Goal: Task Accomplishment & Management: Complete application form

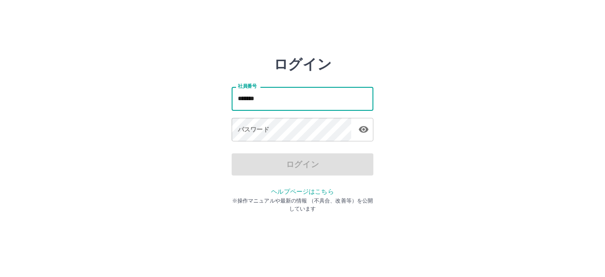
type input "*******"
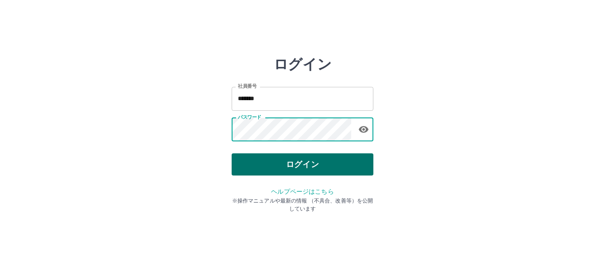
click at [293, 164] on button "ログイン" at bounding box center [303, 164] width 142 height 22
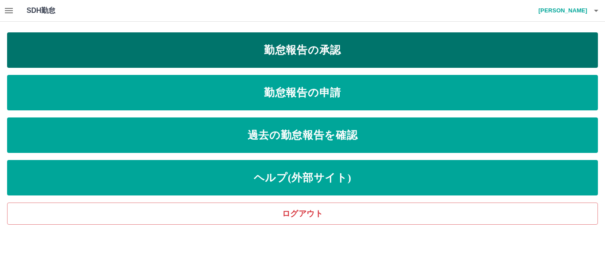
click at [227, 44] on link "勤怠報告の承認" at bounding box center [302, 49] width 591 height 35
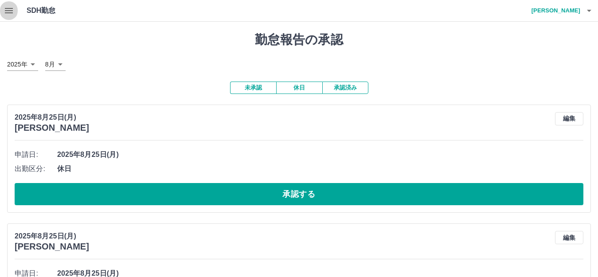
click at [8, 5] on icon "button" at bounding box center [9, 10] width 11 height 11
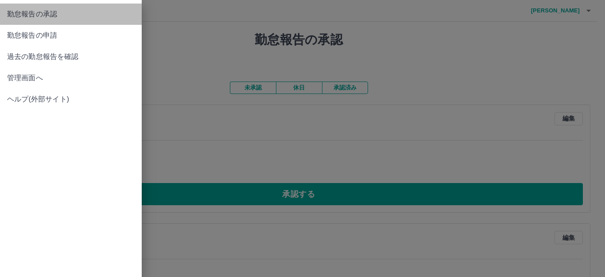
click at [39, 19] on span "勤怠報告の承認" at bounding box center [71, 14] width 128 height 11
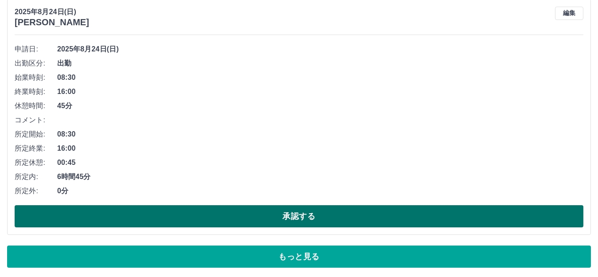
scroll to position [5132, 0]
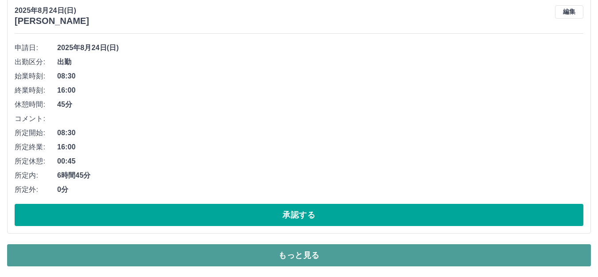
click at [336, 261] on button "もっと見る" at bounding box center [299, 255] width 584 height 22
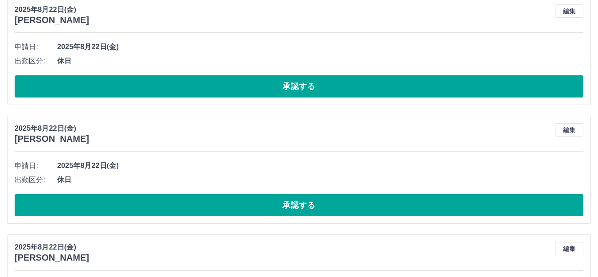
scroll to position [9282, 0]
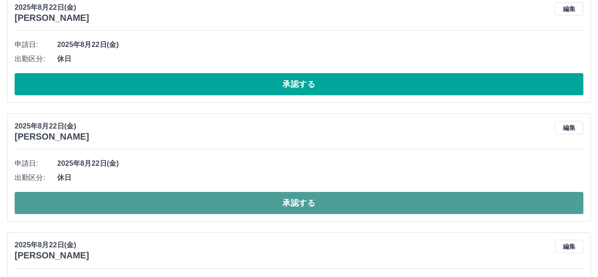
click at [271, 207] on button "承認する" at bounding box center [299, 203] width 569 height 22
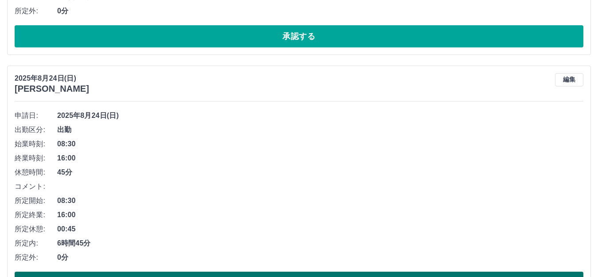
scroll to position [5132, 0]
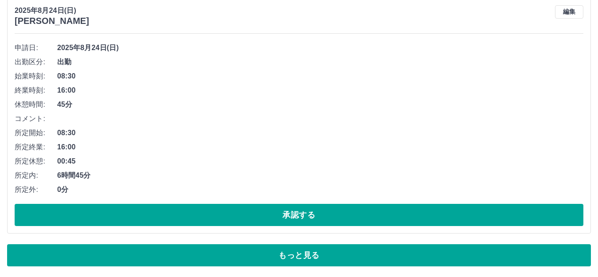
click at [305, 253] on button "もっと見る" at bounding box center [299, 255] width 584 height 22
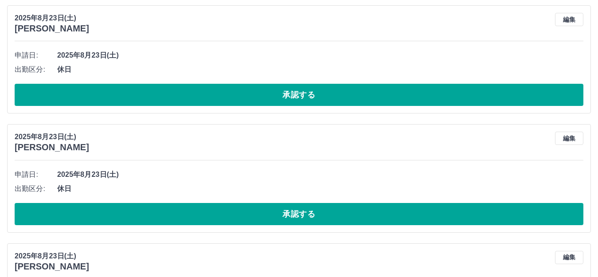
scroll to position [5398, 0]
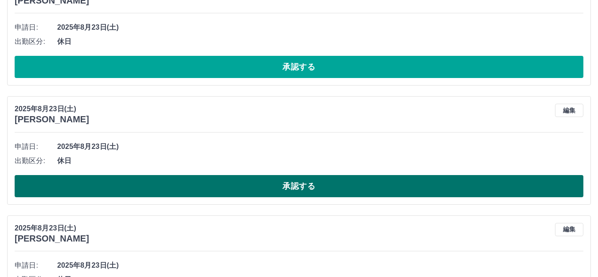
click at [307, 190] on button "承認する" at bounding box center [299, 186] width 569 height 22
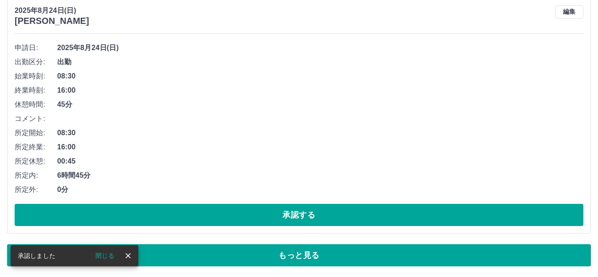
scroll to position [5132, 0]
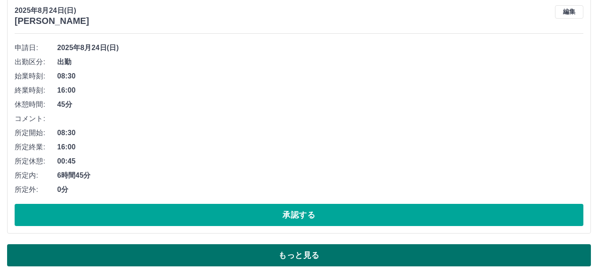
click at [351, 247] on button "もっと見る" at bounding box center [299, 255] width 584 height 22
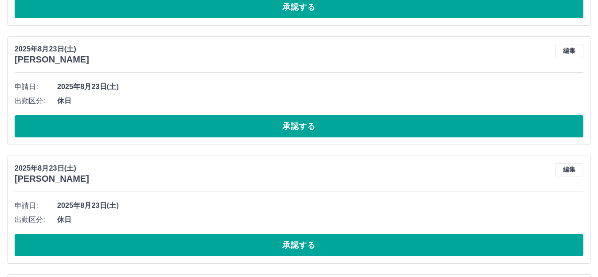
scroll to position [5442, 0]
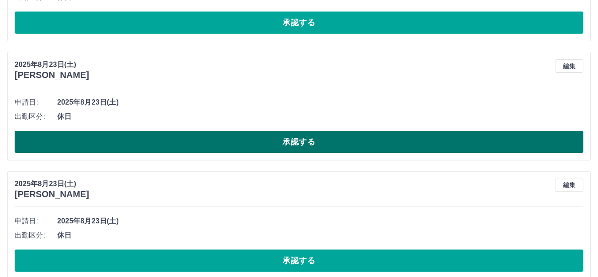
click at [282, 138] on button "承認する" at bounding box center [299, 142] width 569 height 22
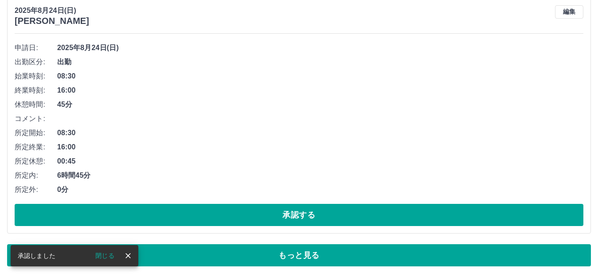
scroll to position [5132, 0]
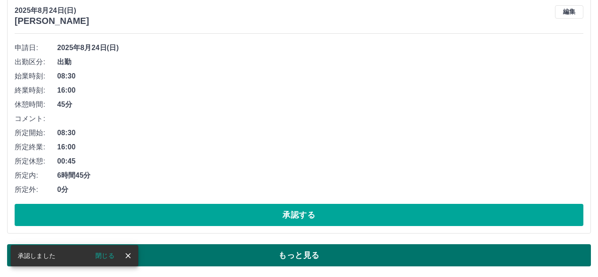
click at [308, 252] on button "もっと見る" at bounding box center [299, 255] width 584 height 22
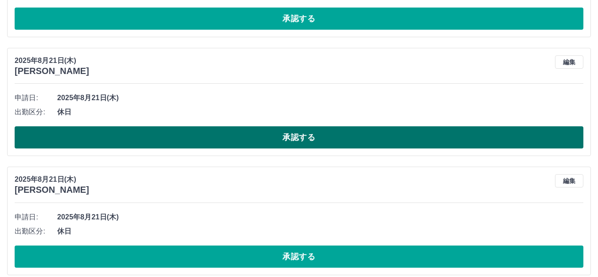
scroll to position [9459, 0]
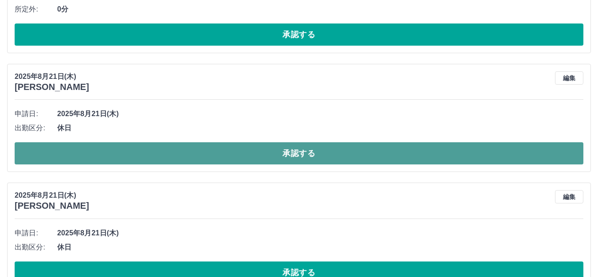
click at [326, 156] on button "承認する" at bounding box center [299, 153] width 569 height 22
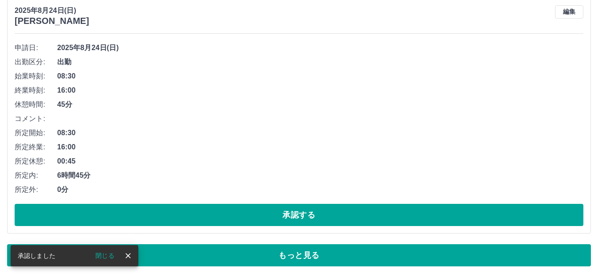
scroll to position [5132, 0]
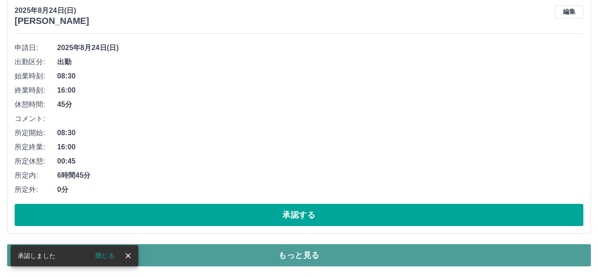
click at [318, 251] on button "もっと見る" at bounding box center [299, 255] width 584 height 22
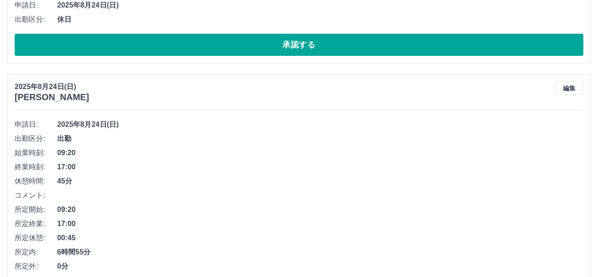
scroll to position [3891, 0]
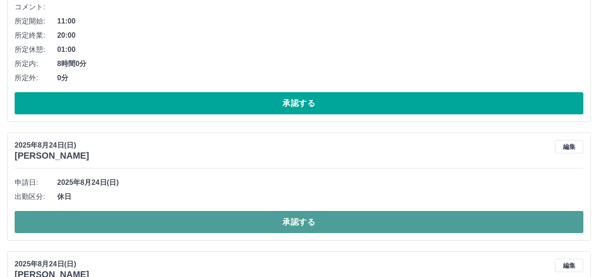
click at [289, 227] on button "承認する" at bounding box center [299, 222] width 569 height 22
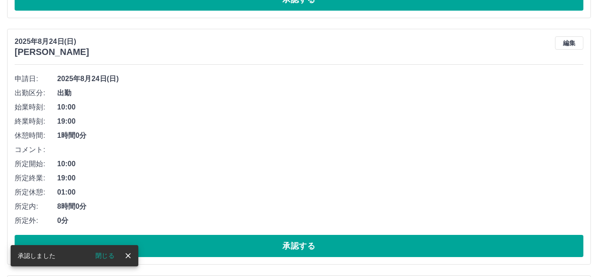
scroll to position [3270, 0]
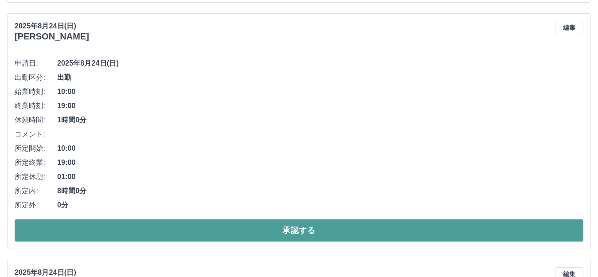
click at [302, 234] on button "承認する" at bounding box center [299, 230] width 569 height 22
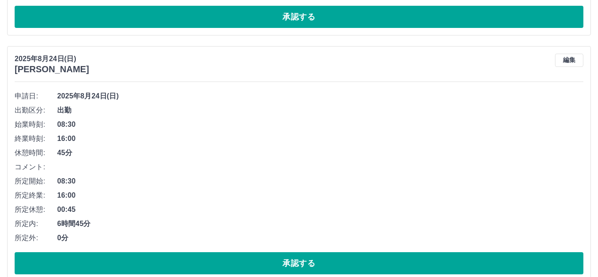
scroll to position [2251, 0]
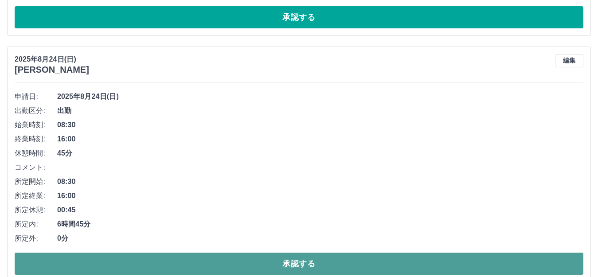
click at [339, 261] on button "承認する" at bounding box center [299, 264] width 569 height 22
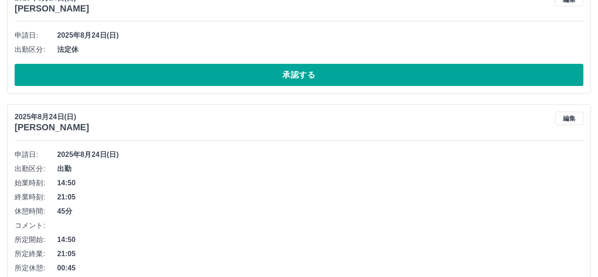
scroll to position [1808, 0]
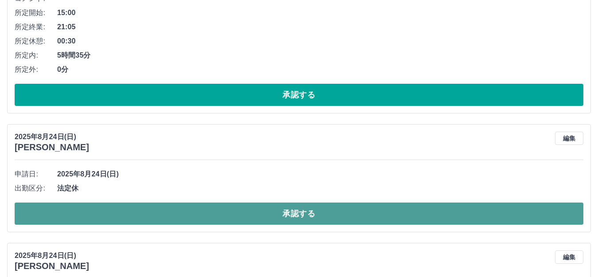
click at [298, 222] on button "承認する" at bounding box center [299, 214] width 569 height 22
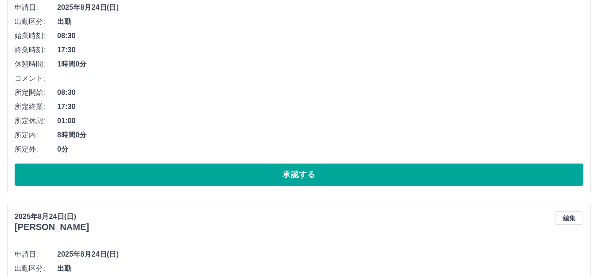
scroll to position [1187, 0]
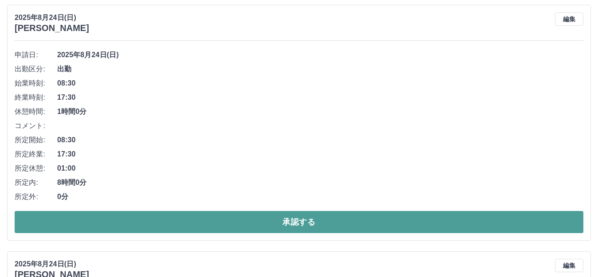
click at [311, 218] on button "承認する" at bounding box center [299, 222] width 569 height 22
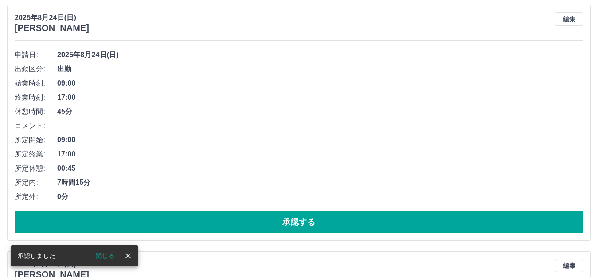
scroll to position [941, 0]
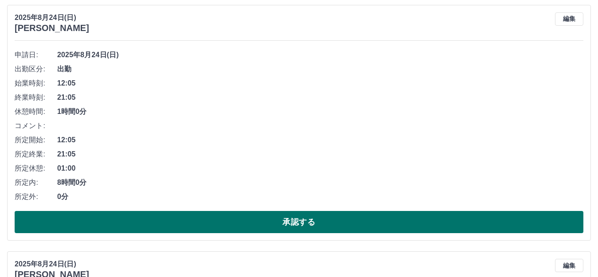
click at [307, 221] on button "承認する" at bounding box center [299, 222] width 569 height 22
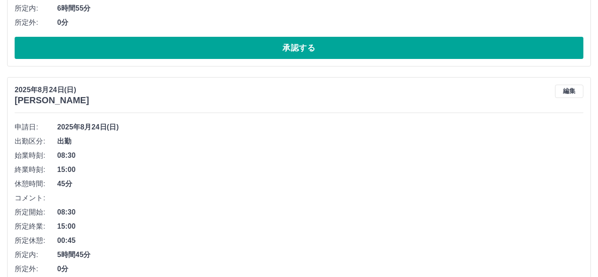
scroll to position [3132, 0]
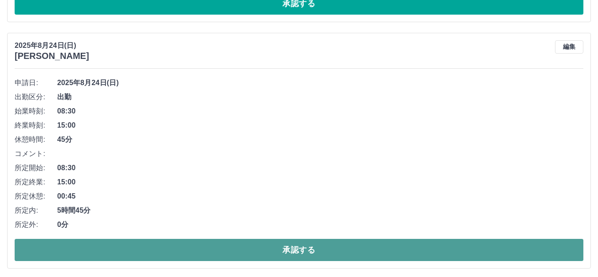
drag, startPoint x: 282, startPoint y: 251, endPoint x: 267, endPoint y: 248, distance: 15.8
click at [282, 252] on button "承認する" at bounding box center [299, 250] width 569 height 22
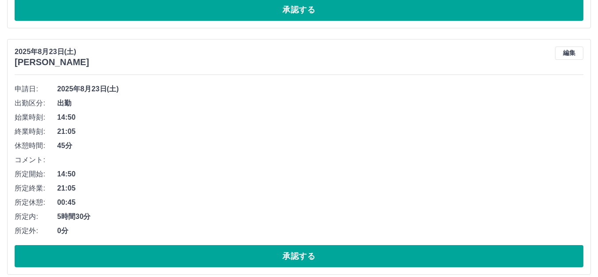
scroll to position [3885, 0]
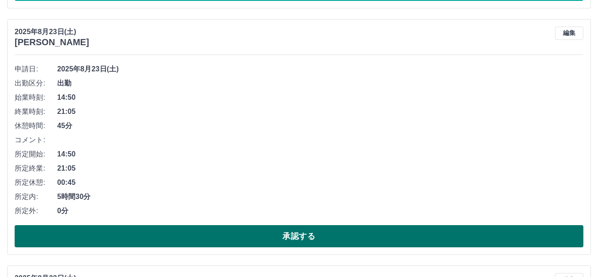
click at [351, 238] on button "承認する" at bounding box center [299, 236] width 569 height 22
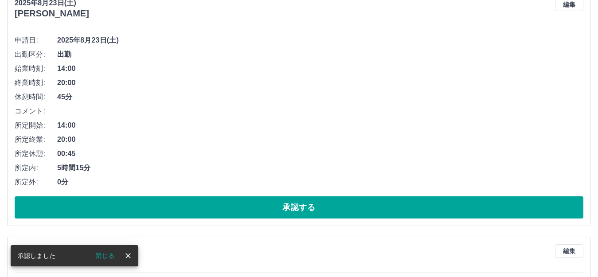
scroll to position [4151, 0]
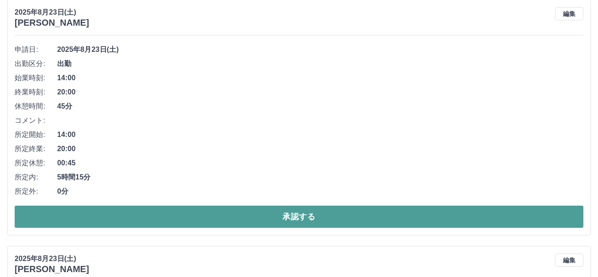
click at [338, 223] on button "承認する" at bounding box center [299, 217] width 569 height 22
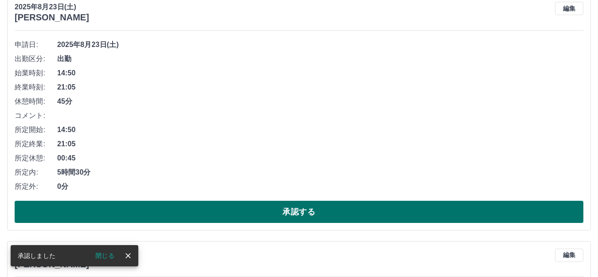
scroll to position [5013, 0]
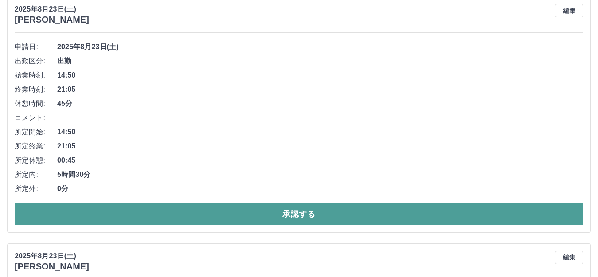
click at [313, 217] on button "承認する" at bounding box center [299, 214] width 569 height 22
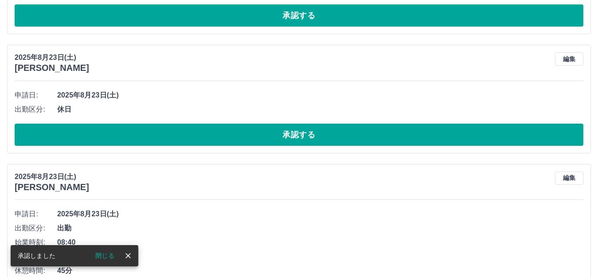
scroll to position [4988, 0]
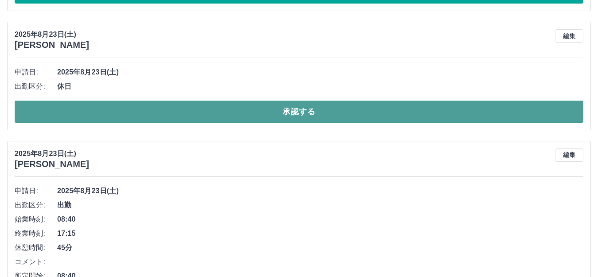
click at [286, 107] on button "承認する" at bounding box center [299, 112] width 569 height 22
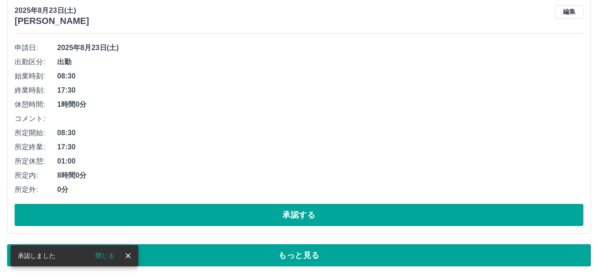
scroll to position [5259, 0]
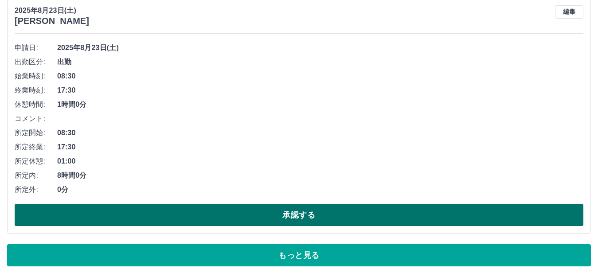
click at [324, 211] on button "承認する" at bounding box center [299, 215] width 569 height 22
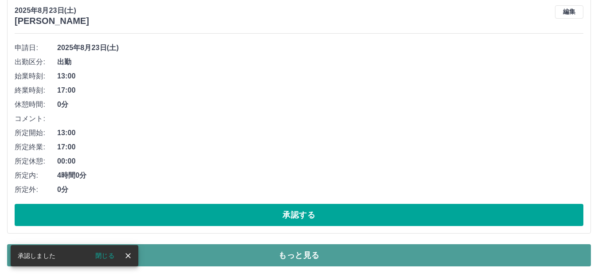
click at [309, 249] on button "もっと見る" at bounding box center [299, 255] width 584 height 22
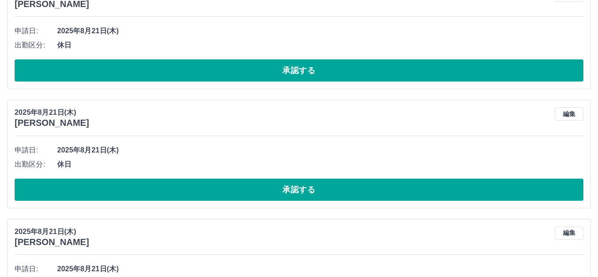
scroll to position [7608, 0]
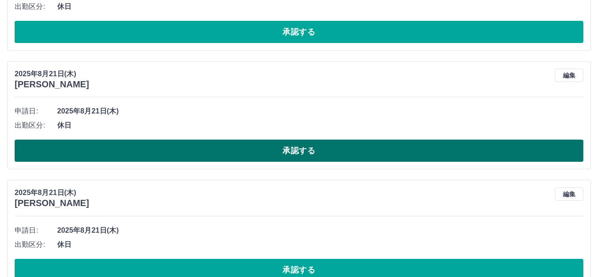
click at [289, 155] on button "承認する" at bounding box center [299, 151] width 569 height 22
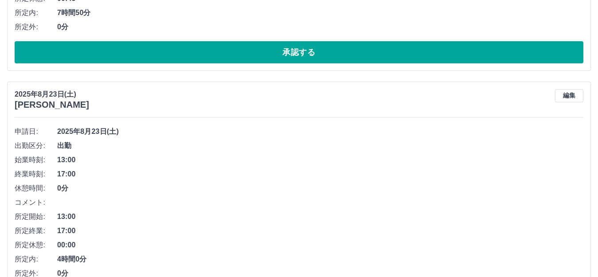
scroll to position [5259, 0]
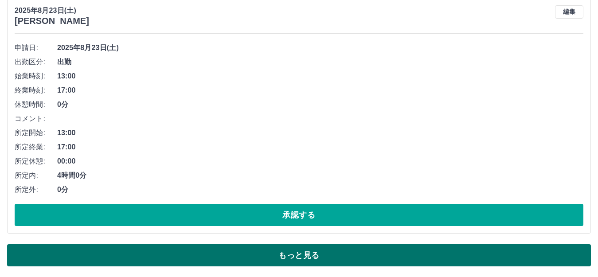
click at [286, 254] on button "もっと見る" at bounding box center [299, 255] width 584 height 22
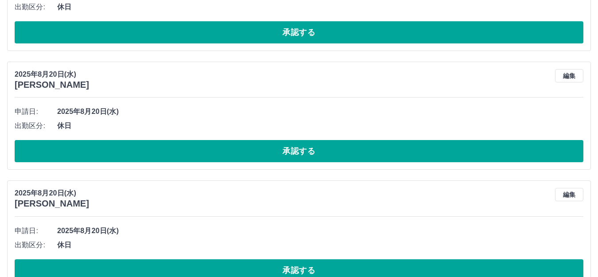
scroll to position [8128, 0]
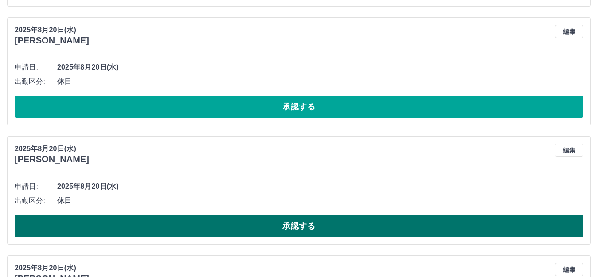
click at [302, 221] on button "承認する" at bounding box center [299, 226] width 569 height 22
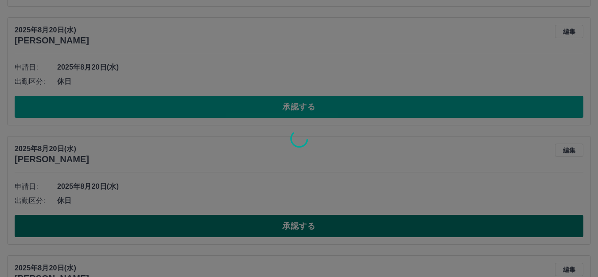
scroll to position [5259, 0]
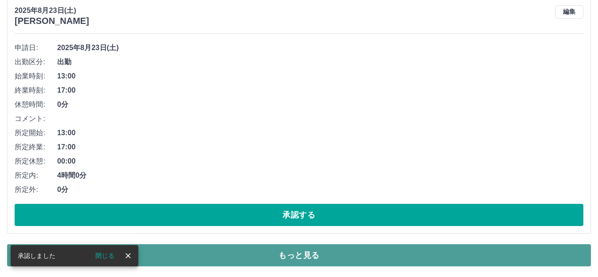
click at [308, 257] on button "もっと見る" at bounding box center [299, 255] width 584 height 22
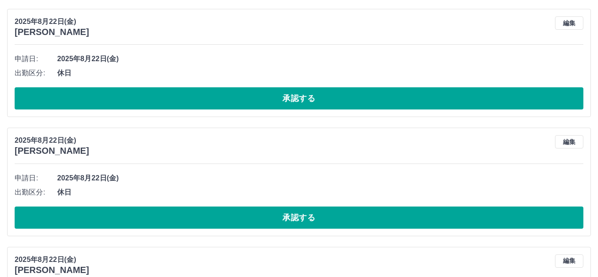
scroll to position [6146, 0]
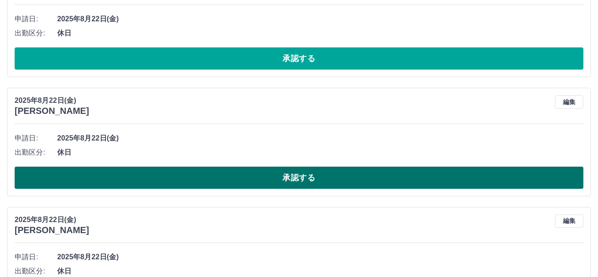
click at [325, 178] on button "承認する" at bounding box center [299, 178] width 569 height 22
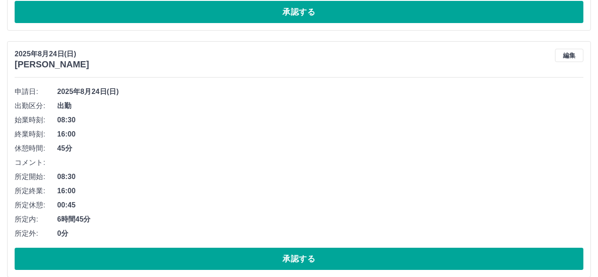
scroll to position [3619, 0]
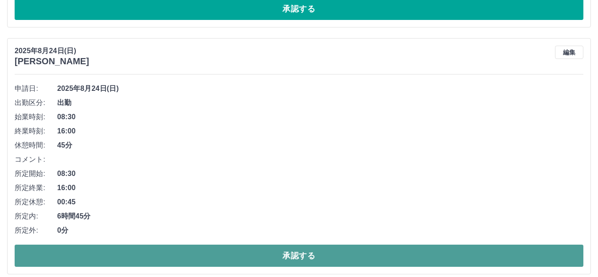
click at [318, 253] on button "承認する" at bounding box center [299, 256] width 569 height 22
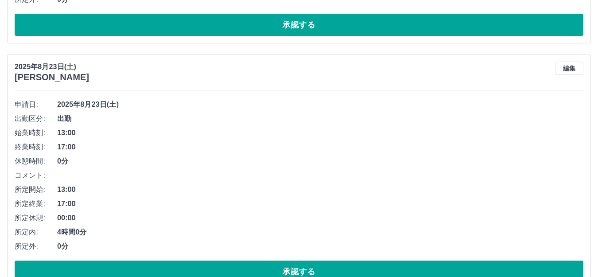
scroll to position [5132, 0]
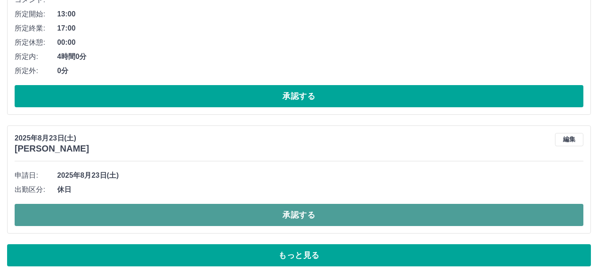
click at [302, 213] on button "承認する" at bounding box center [299, 215] width 569 height 22
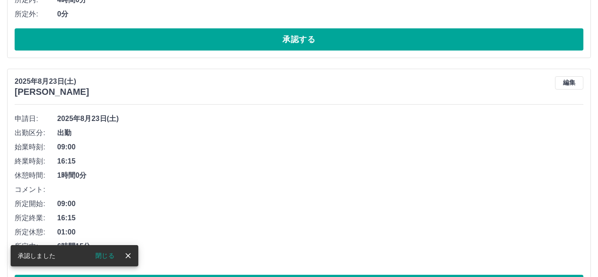
scroll to position [5259, 0]
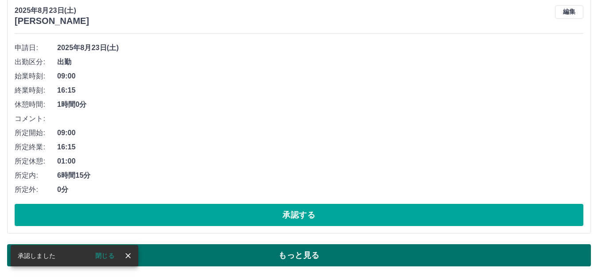
click at [360, 254] on button "もっと見る" at bounding box center [299, 255] width 584 height 22
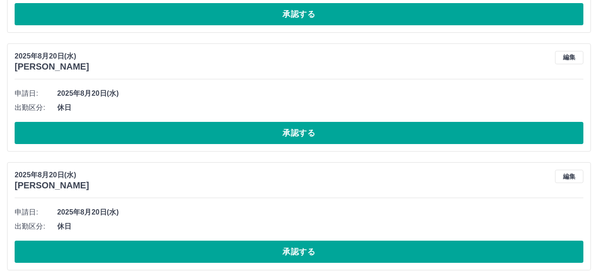
scroll to position [7385, 0]
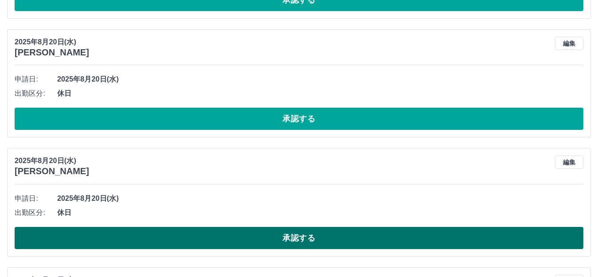
click at [311, 238] on button "承認する" at bounding box center [299, 238] width 569 height 22
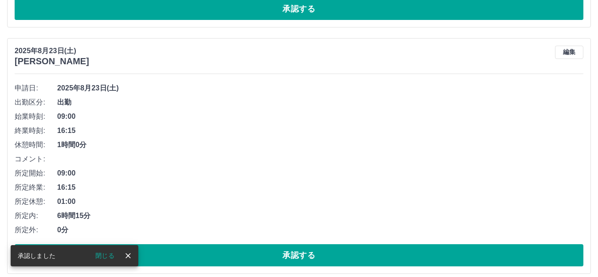
scroll to position [5259, 0]
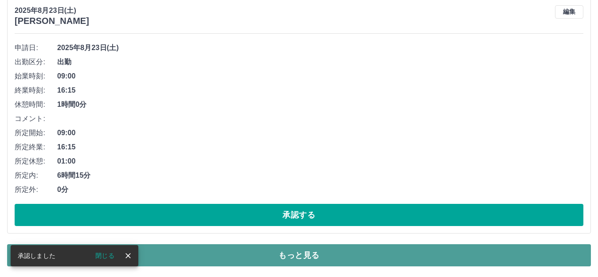
click at [312, 255] on button "もっと見る" at bounding box center [299, 255] width 584 height 22
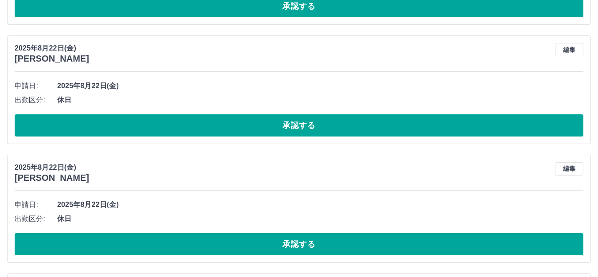
scroll to position [5658, 0]
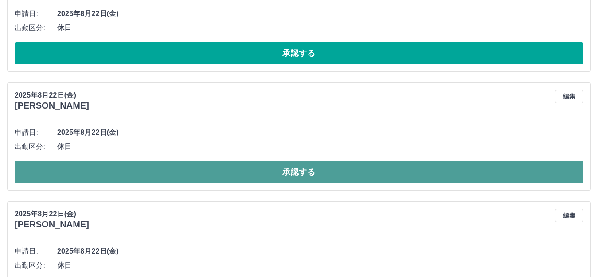
click at [332, 179] on button "承認する" at bounding box center [299, 172] width 569 height 22
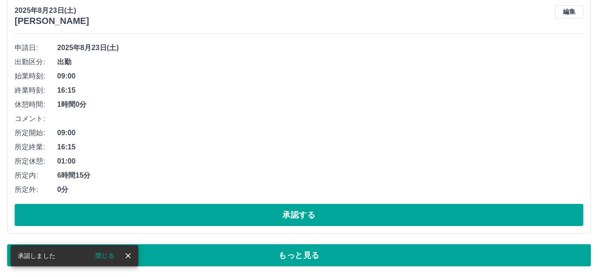
scroll to position [5259, 0]
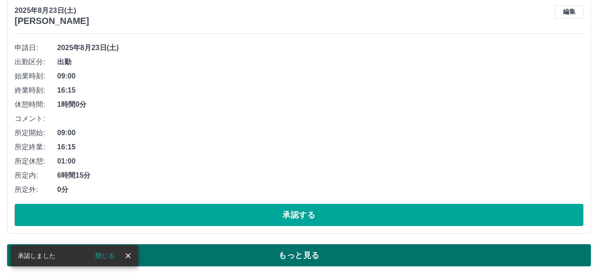
click at [332, 256] on button "もっと見る" at bounding box center [299, 255] width 584 height 22
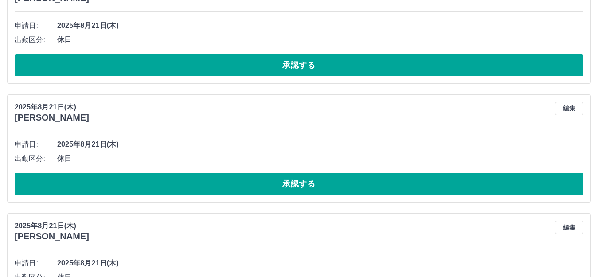
scroll to position [6544, 0]
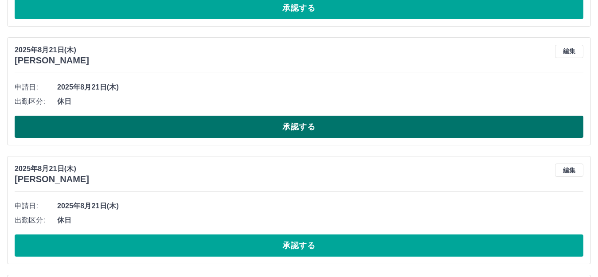
click at [321, 120] on button "承認する" at bounding box center [299, 127] width 569 height 22
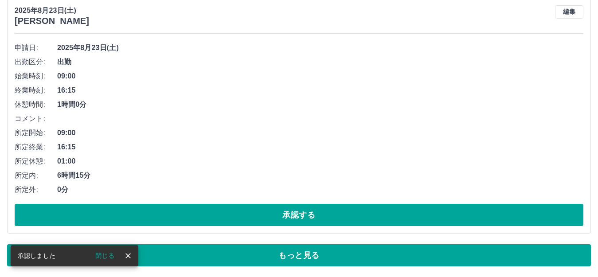
scroll to position [5259, 0]
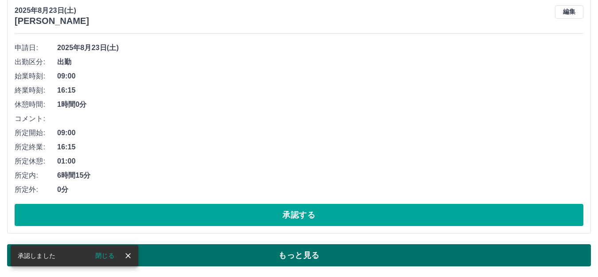
click at [302, 259] on button "もっと見る" at bounding box center [299, 255] width 584 height 22
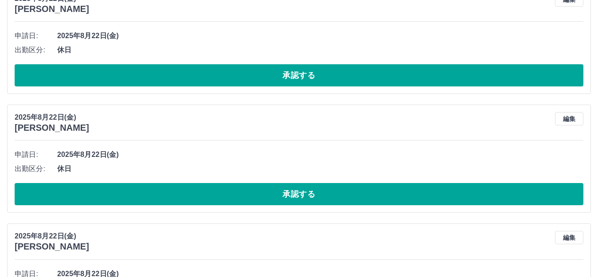
scroll to position [5770, 0]
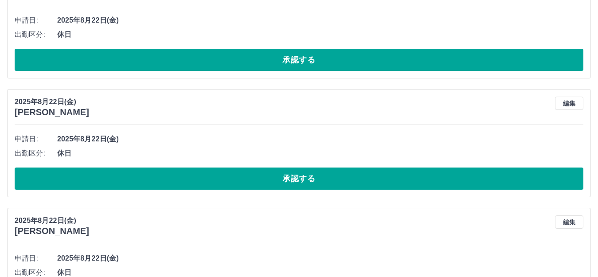
click at [295, 191] on div "[DATE] [PERSON_NAME] 編集 申請日: [DATE] 出勤区分: 休日 承認する" at bounding box center [299, 143] width 584 height 108
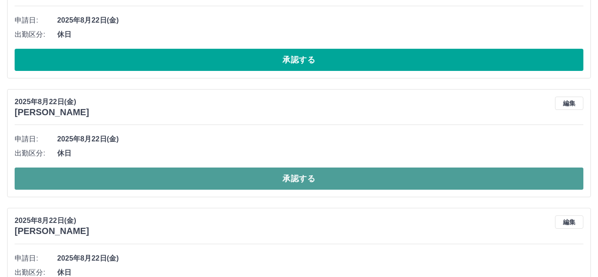
click at [297, 187] on button "承認する" at bounding box center [299, 179] width 569 height 22
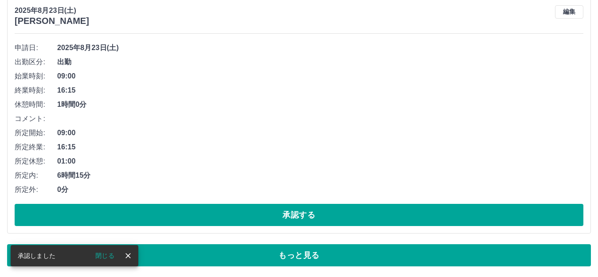
scroll to position [5259, 0]
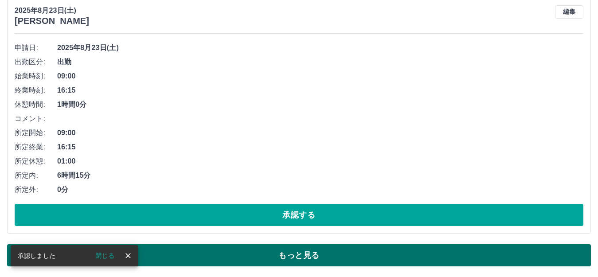
click at [320, 260] on button "もっと見る" at bounding box center [299, 255] width 584 height 22
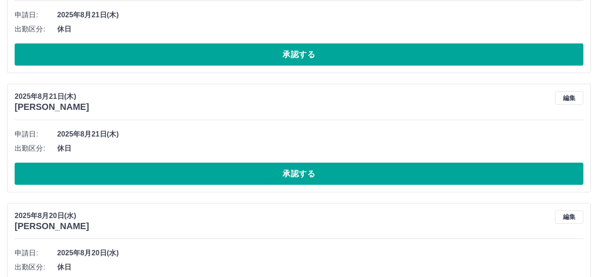
scroll to position [6545, 0]
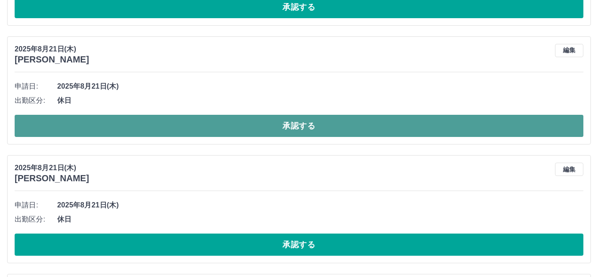
click at [316, 132] on button "承認する" at bounding box center [299, 126] width 569 height 22
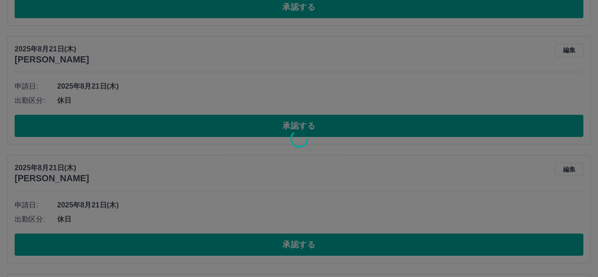
scroll to position [5259, 0]
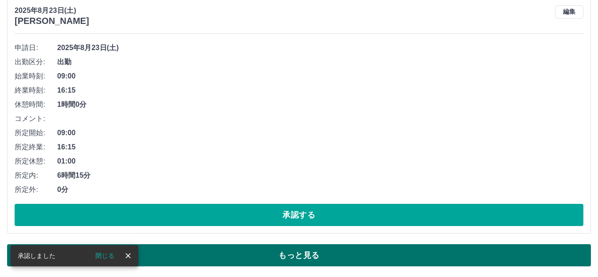
click at [332, 250] on button "もっと見る" at bounding box center [299, 255] width 584 height 22
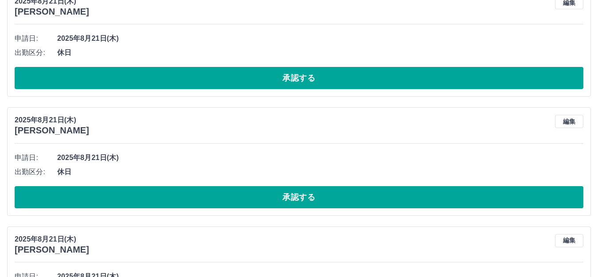
scroll to position [6326, 0]
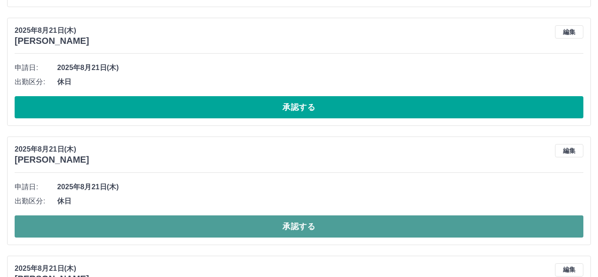
click at [296, 231] on button "承認する" at bounding box center [299, 226] width 569 height 22
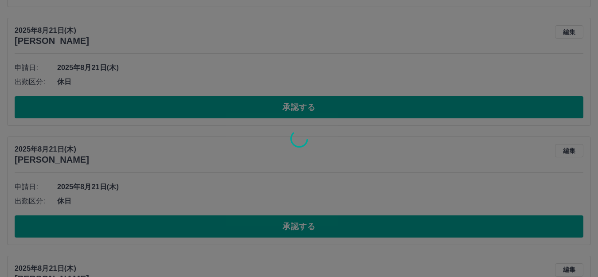
scroll to position [5259, 0]
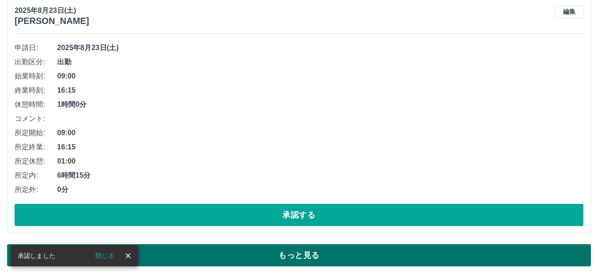
click at [313, 259] on button "もっと見る" at bounding box center [299, 255] width 584 height 22
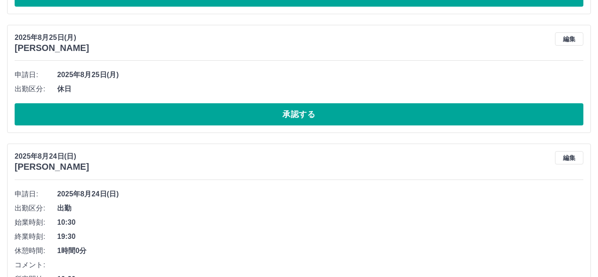
scroll to position [0, 0]
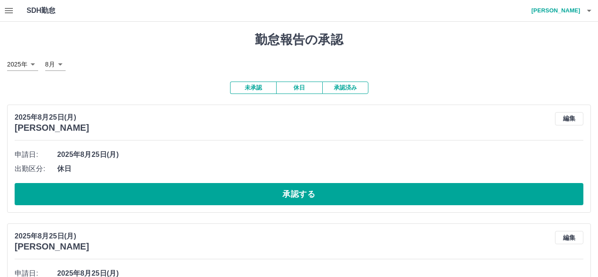
click at [5, 9] on icon "button" at bounding box center [9, 10] width 11 height 11
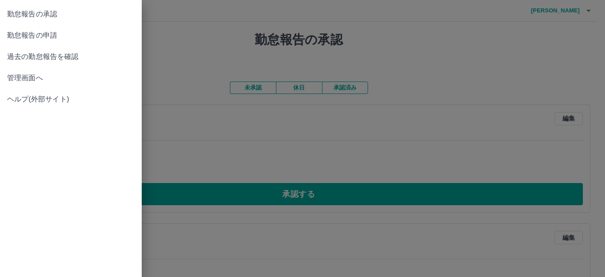
click at [31, 35] on span "勤怠報告の申請" at bounding box center [71, 35] width 128 height 11
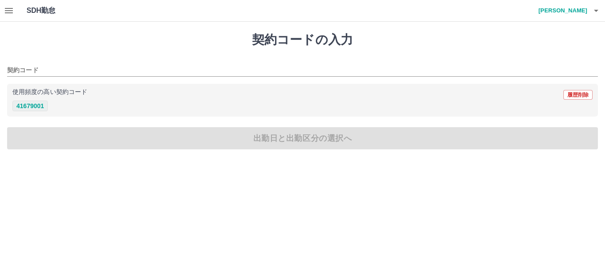
click at [27, 105] on button "41679001" at bounding box center [29, 106] width 35 height 11
type input "********"
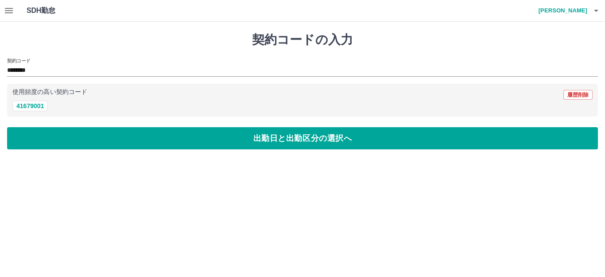
click at [199, 151] on div "契約コードの入力 契約コード ******** 使用頻度の高い契約コード 履歴削除 41679001 出勤日と出勤区分の選択へ" at bounding box center [302, 91] width 605 height 138
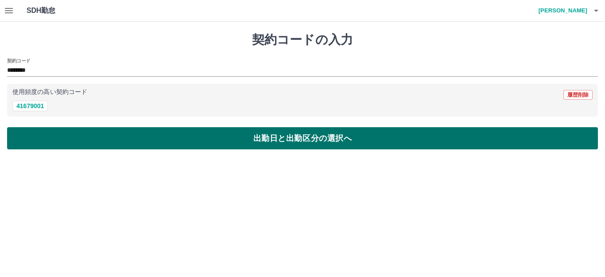
click at [199, 142] on button "出勤日と出勤区分の選択へ" at bounding box center [302, 138] width 591 height 22
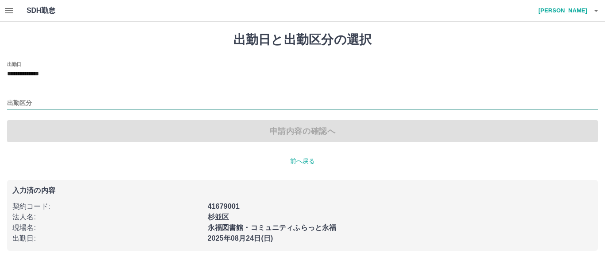
click at [49, 101] on input "出勤区分" at bounding box center [302, 103] width 591 height 11
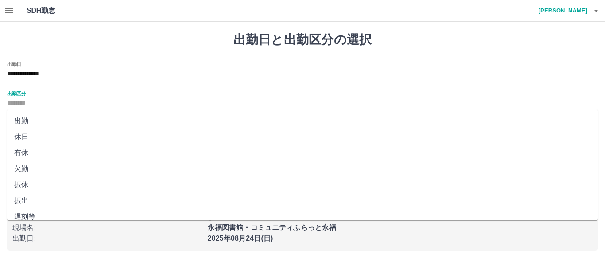
click at [29, 121] on li "出勤" at bounding box center [302, 121] width 591 height 16
type input "**"
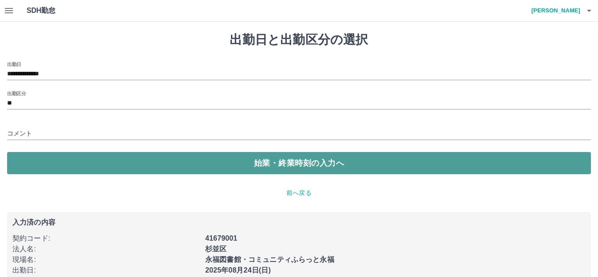
click at [210, 167] on button "始業・終業時刻の入力へ" at bounding box center [299, 163] width 584 height 22
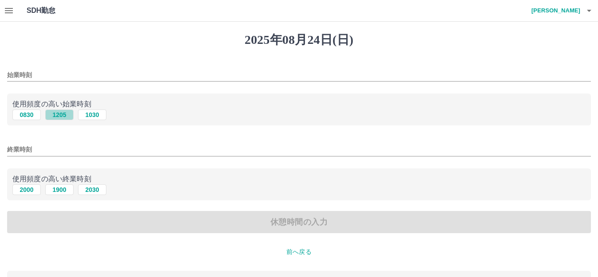
click at [62, 114] on button "1205" at bounding box center [59, 114] width 28 height 11
type input "****"
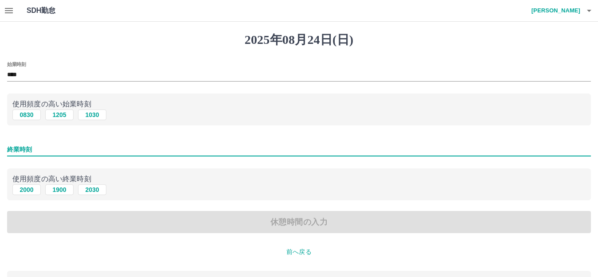
click at [37, 148] on input "終業時刻" at bounding box center [299, 149] width 584 height 13
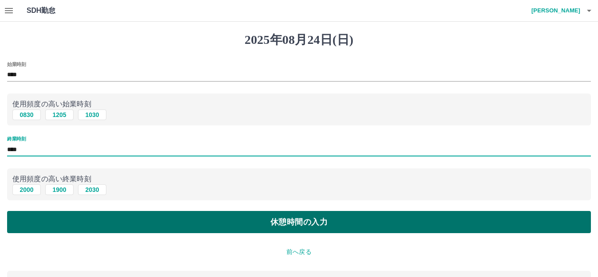
type input "****"
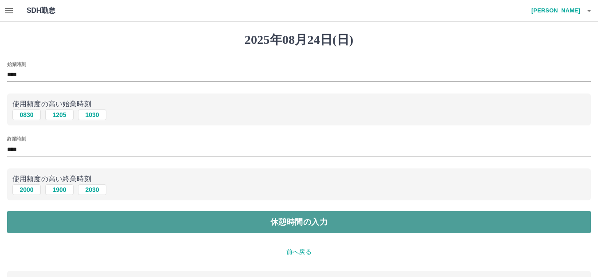
click at [261, 225] on button "休憩時間の入力" at bounding box center [299, 222] width 584 height 22
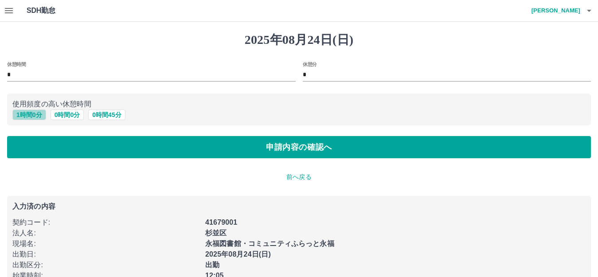
click at [28, 115] on button "1 時間 0 分" at bounding box center [29, 114] width 34 height 11
type input "*"
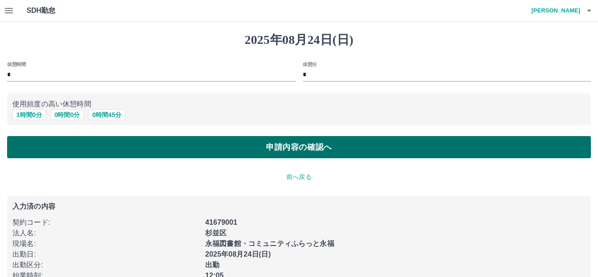
click at [216, 149] on button "申請内容の確認へ" at bounding box center [299, 147] width 584 height 22
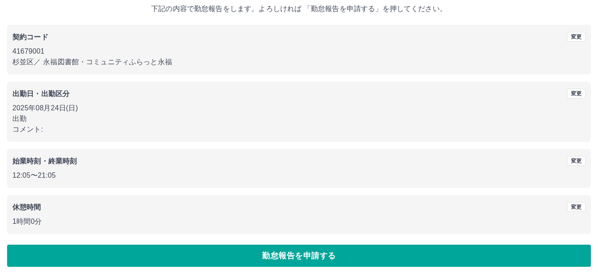
scroll to position [55, 0]
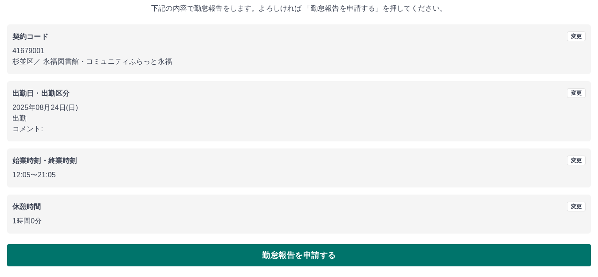
click at [284, 252] on button "勤怠報告を申請する" at bounding box center [299, 255] width 584 height 22
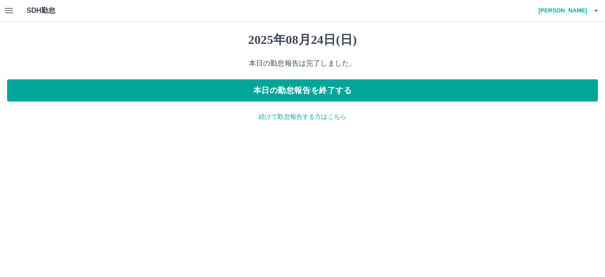
click at [12, 14] on icon "button" at bounding box center [9, 10] width 11 height 11
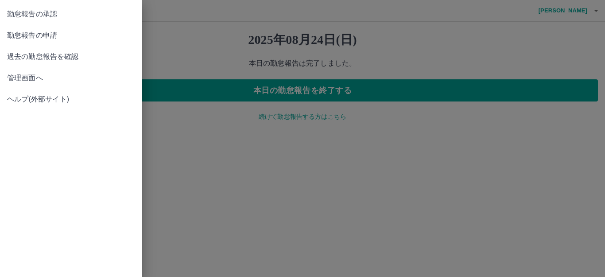
click at [29, 17] on span "勤怠報告の承認" at bounding box center [71, 14] width 128 height 11
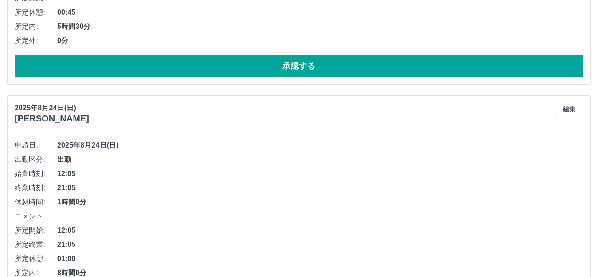
scroll to position [1684, 0]
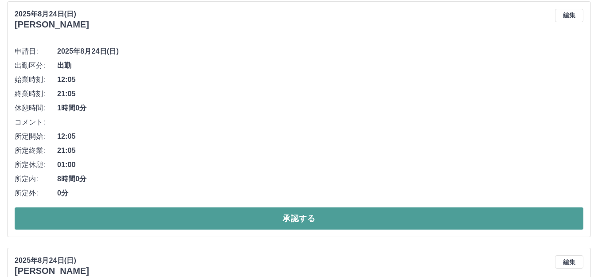
click at [274, 216] on button "承認する" at bounding box center [299, 218] width 569 height 22
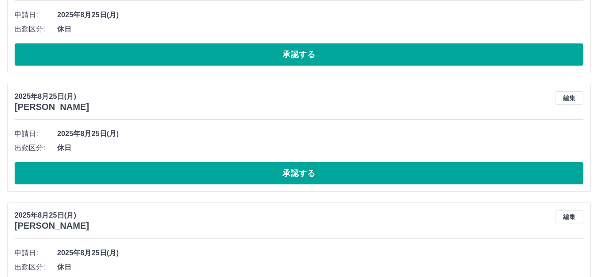
scroll to position [0, 0]
